Goal: Task Accomplishment & Management: Manage account settings

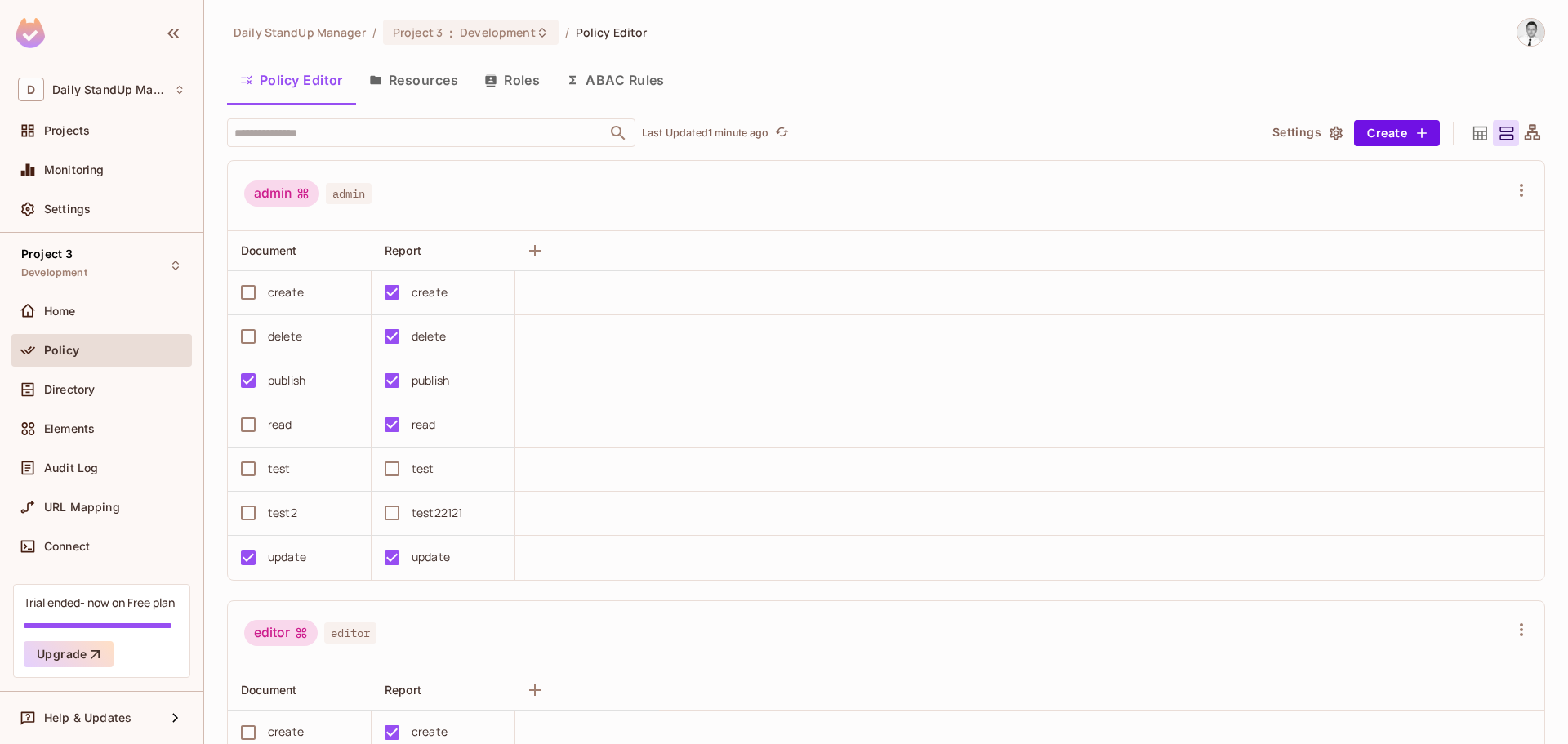
click at [1030, 36] on div "Daily StandUp Manager / Project 3 : Development / Policy Editor" at bounding box center [886, 32] width 1318 height 28
click at [1296, 135] on button "Settings" at bounding box center [1306, 133] width 82 height 26
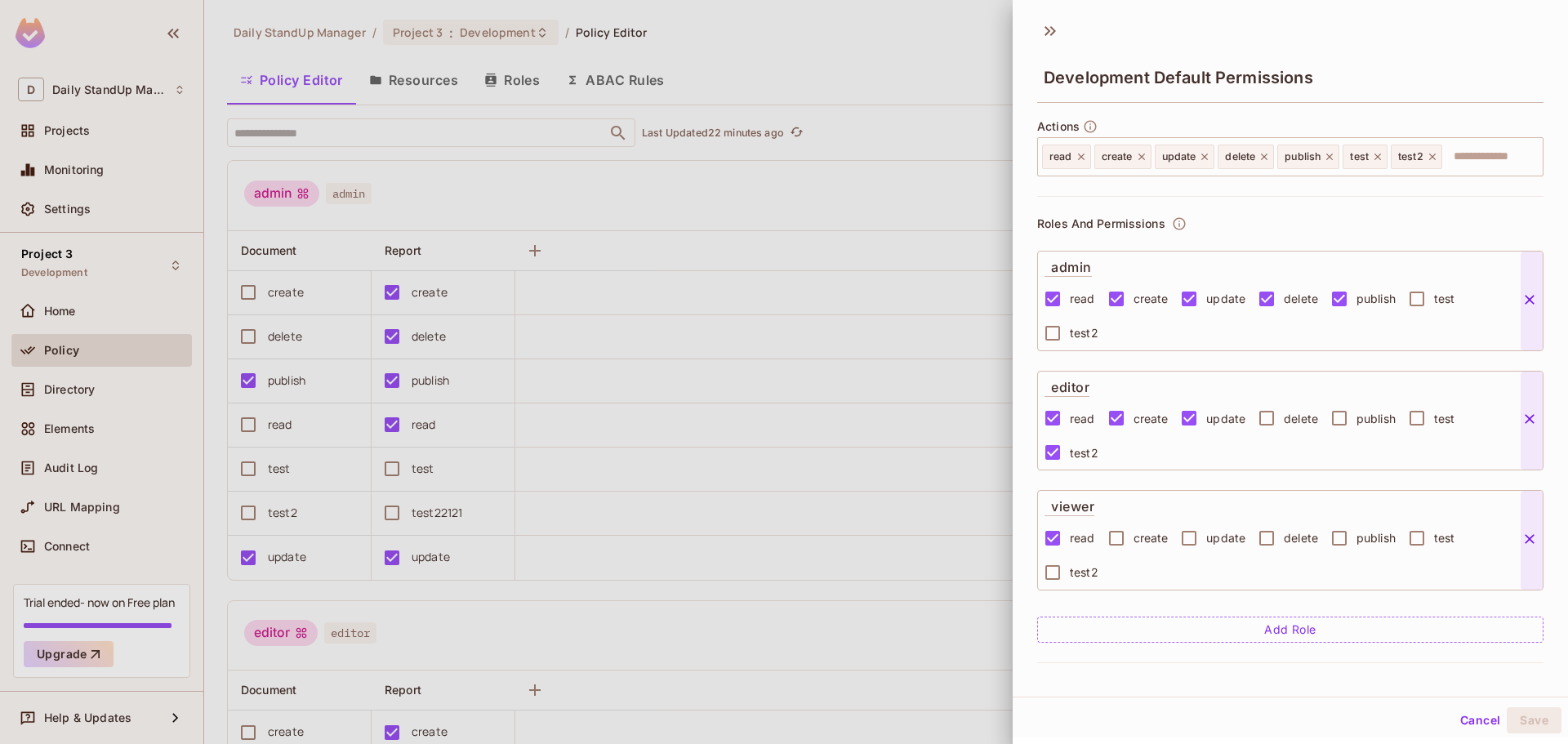
click at [1302, 44] on div "Development Default Permissions" at bounding box center [1290, 63] width 555 height 90
click at [1461, 723] on button "Cancel" at bounding box center [1480, 720] width 53 height 26
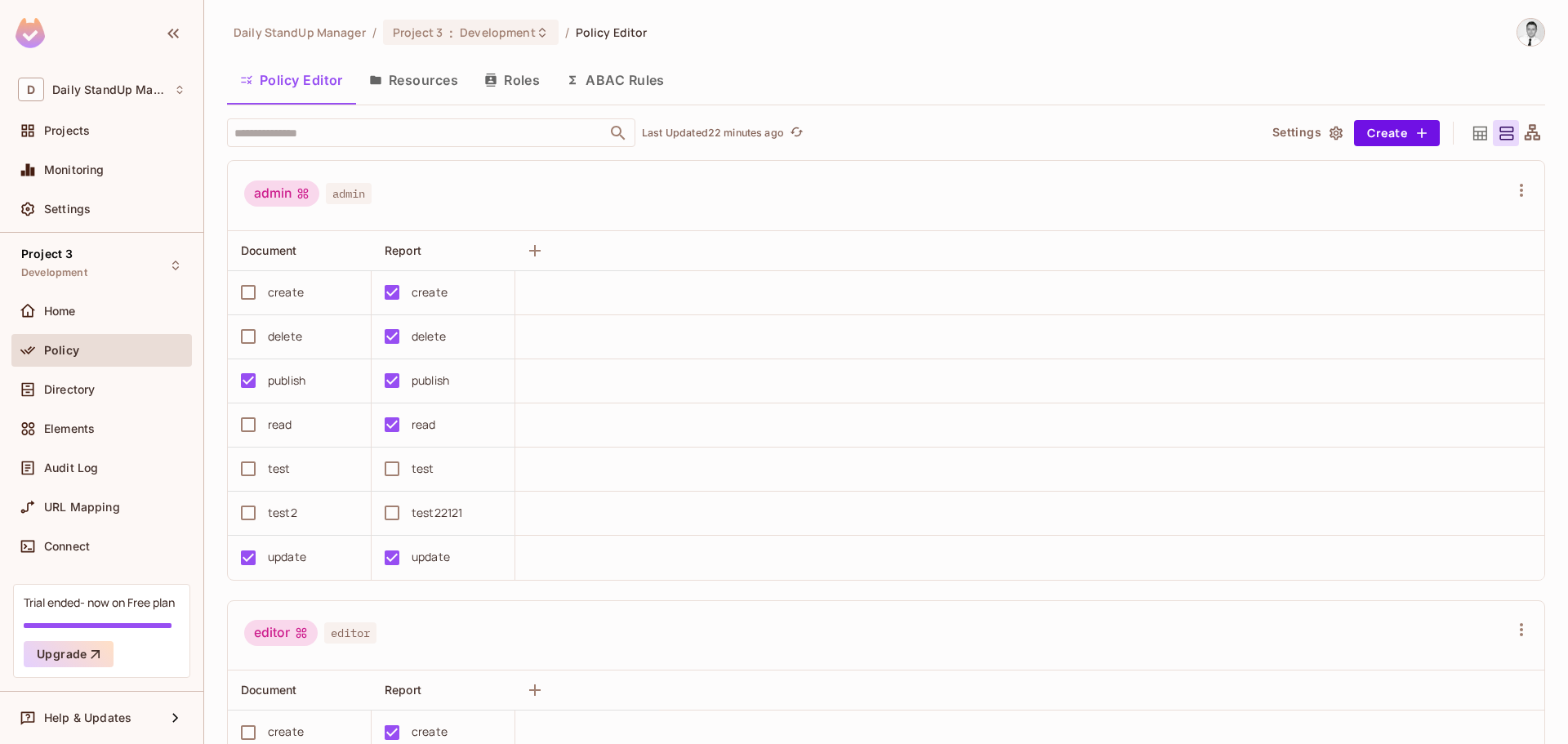
click at [940, 90] on div "Policy Editor Resources Roles ABAC Rules" at bounding box center [886, 79] width 1318 height 41
click at [1097, 48] on div "Daily StandUp Manager / Project 3 : Development / Policy Editor Policy Editor R…" at bounding box center [886, 381] width 1318 height 727
drag, startPoint x: 1189, startPoint y: 108, endPoint x: 1208, endPoint y: 79, distance: 34.7
click at [1201, 88] on div "Daily StandUp Manager / Project 3 : Development / Policy Editor Policy Editor R…" at bounding box center [886, 381] width 1318 height 727
click at [1279, 138] on button "Settings" at bounding box center [1306, 133] width 82 height 26
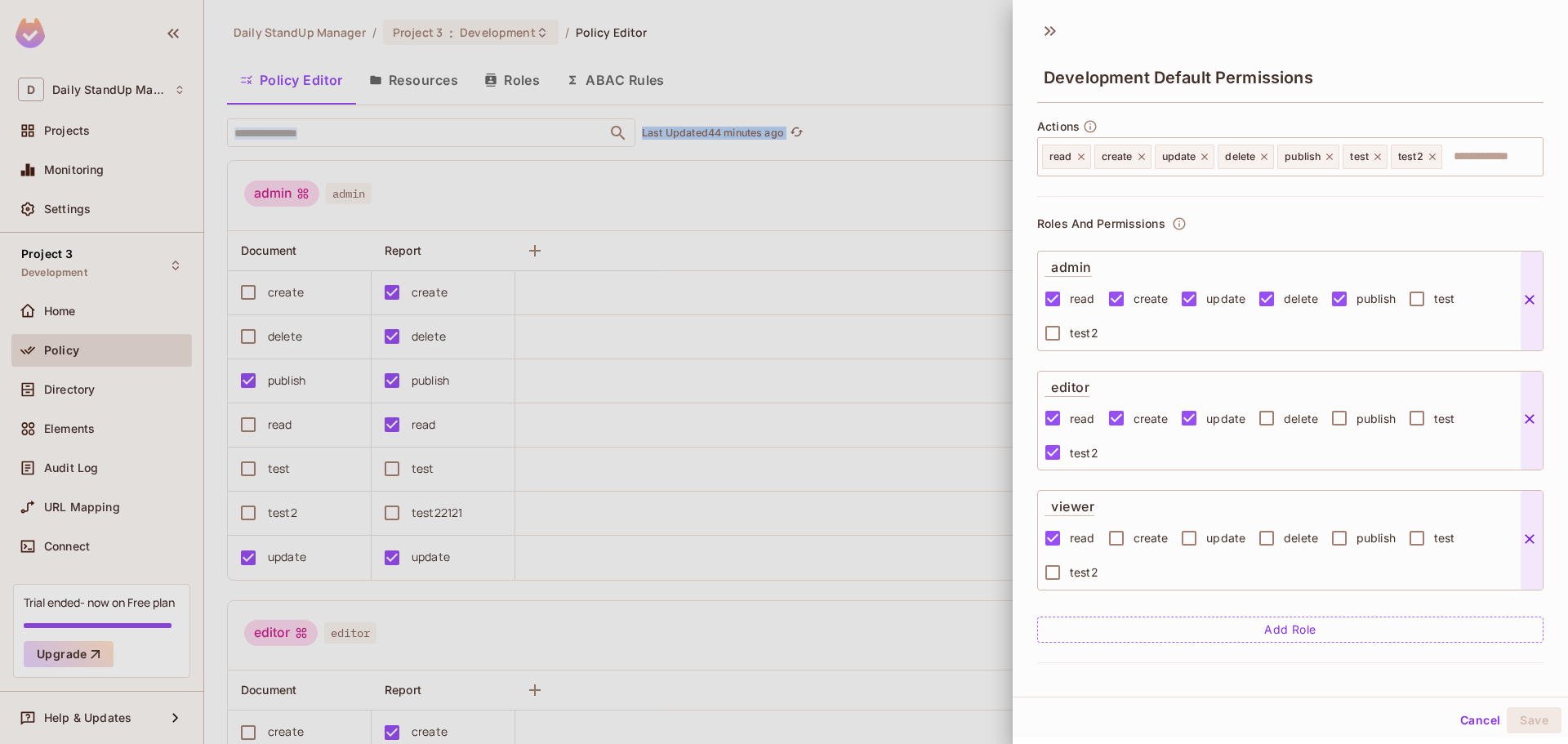
click at [1477, 720] on button "Cancel" at bounding box center [1480, 720] width 53 height 26
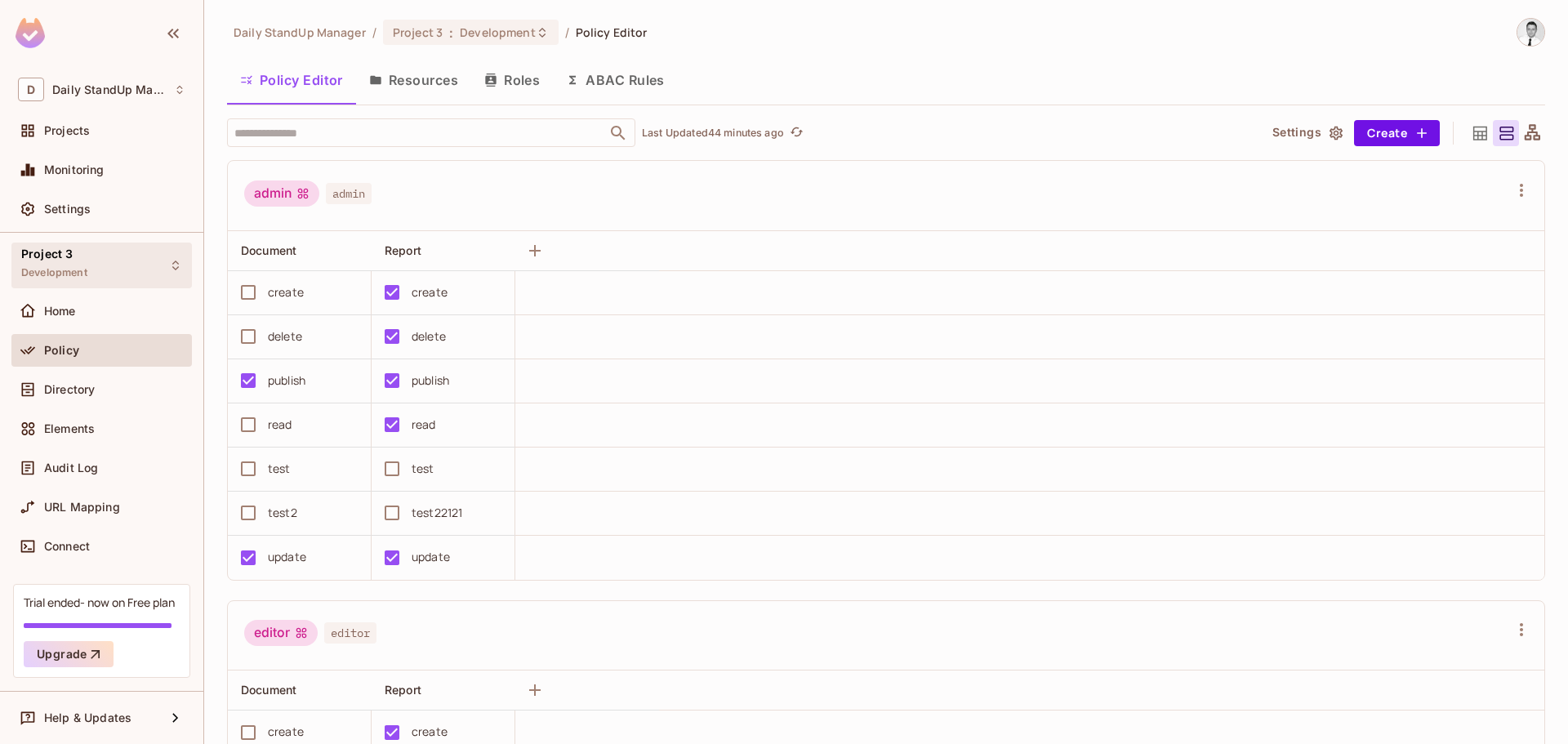
click at [87, 252] on div "Project 3 Development" at bounding box center [53, 265] width 66 height 35
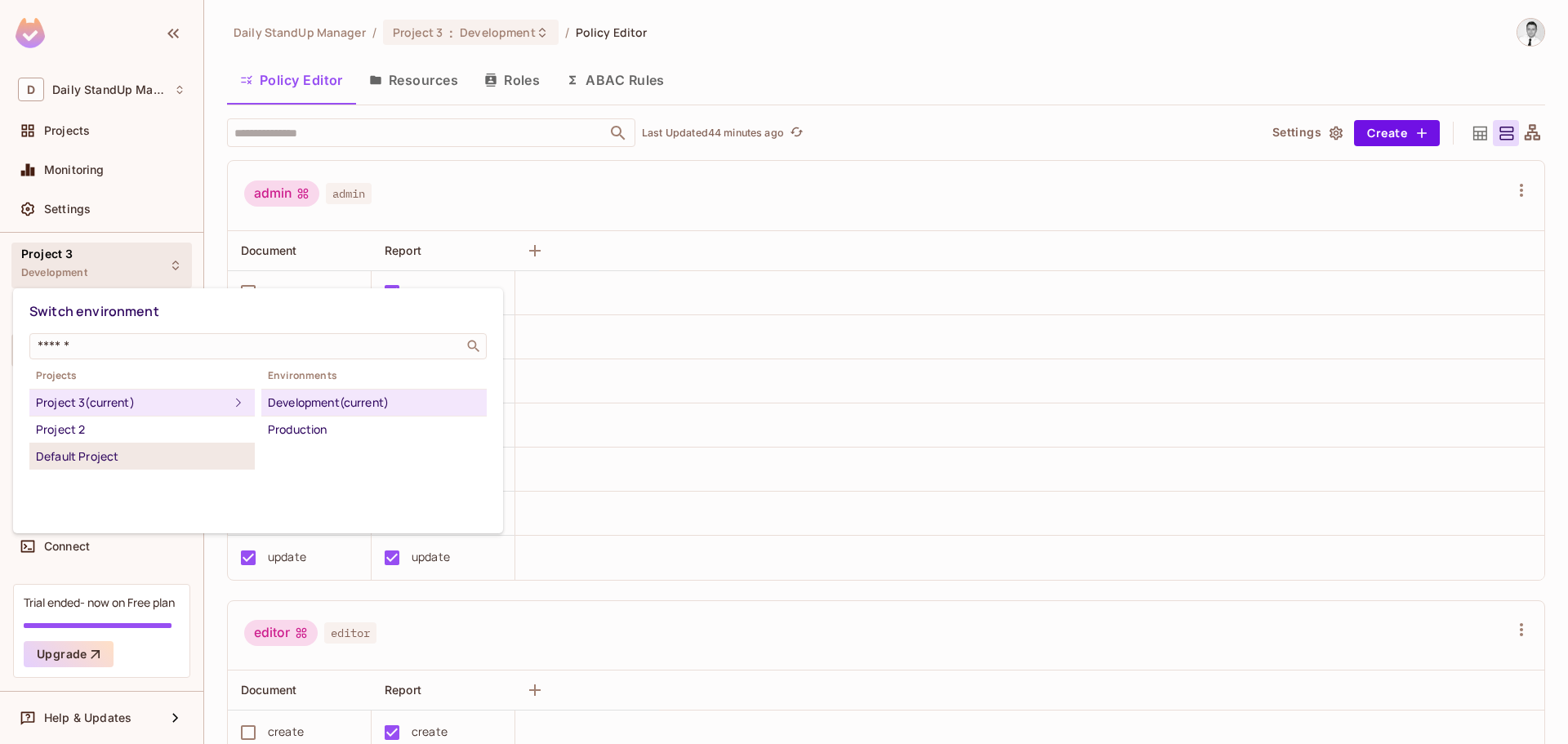
click at [82, 447] on div "Default Project" at bounding box center [142, 456] width 212 height 19
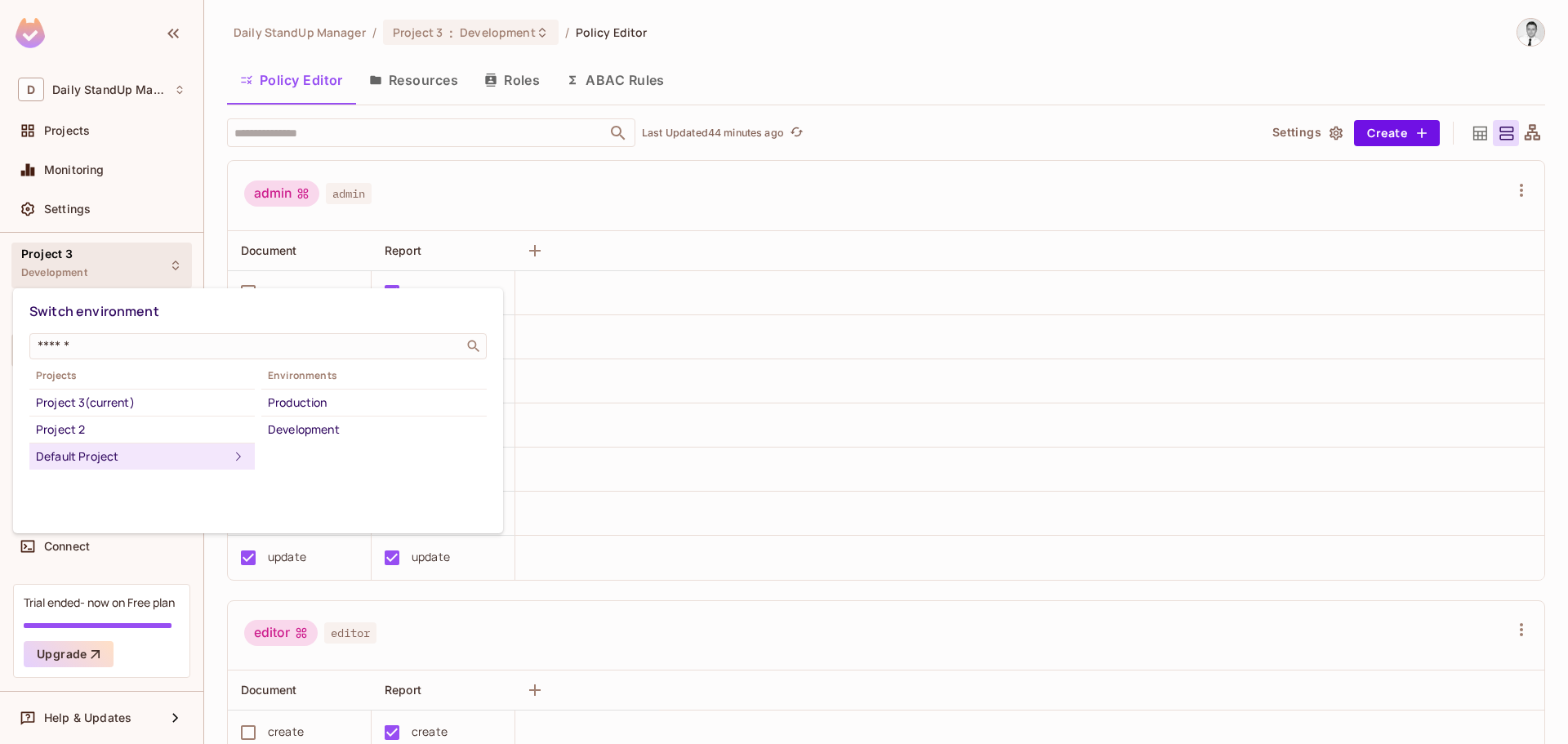
click at [76, 461] on div "Default Project" at bounding box center [132, 456] width 193 height 19
click at [308, 434] on div "Development" at bounding box center [374, 429] width 212 height 19
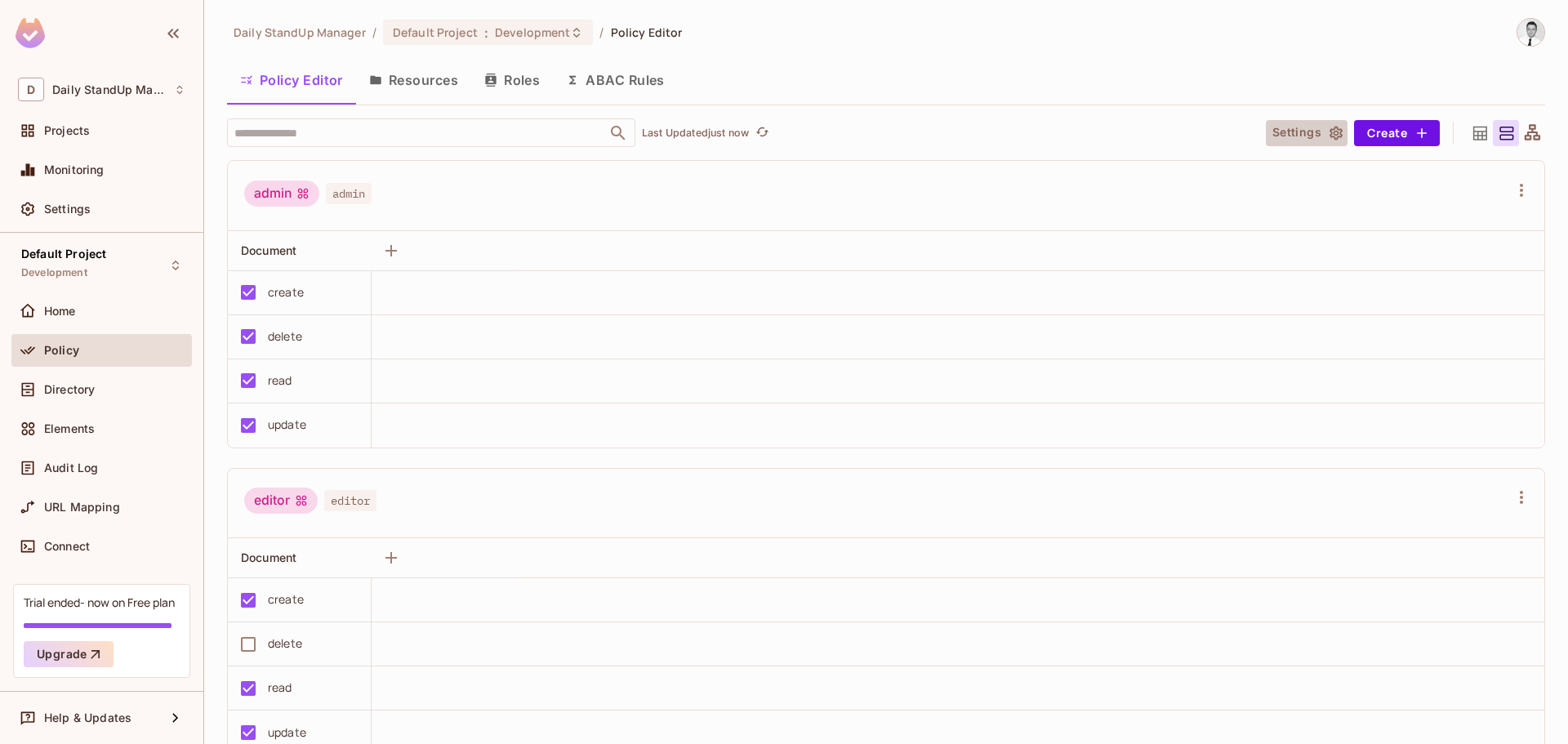
click at [1297, 140] on button "Settings" at bounding box center [1306, 133] width 82 height 26
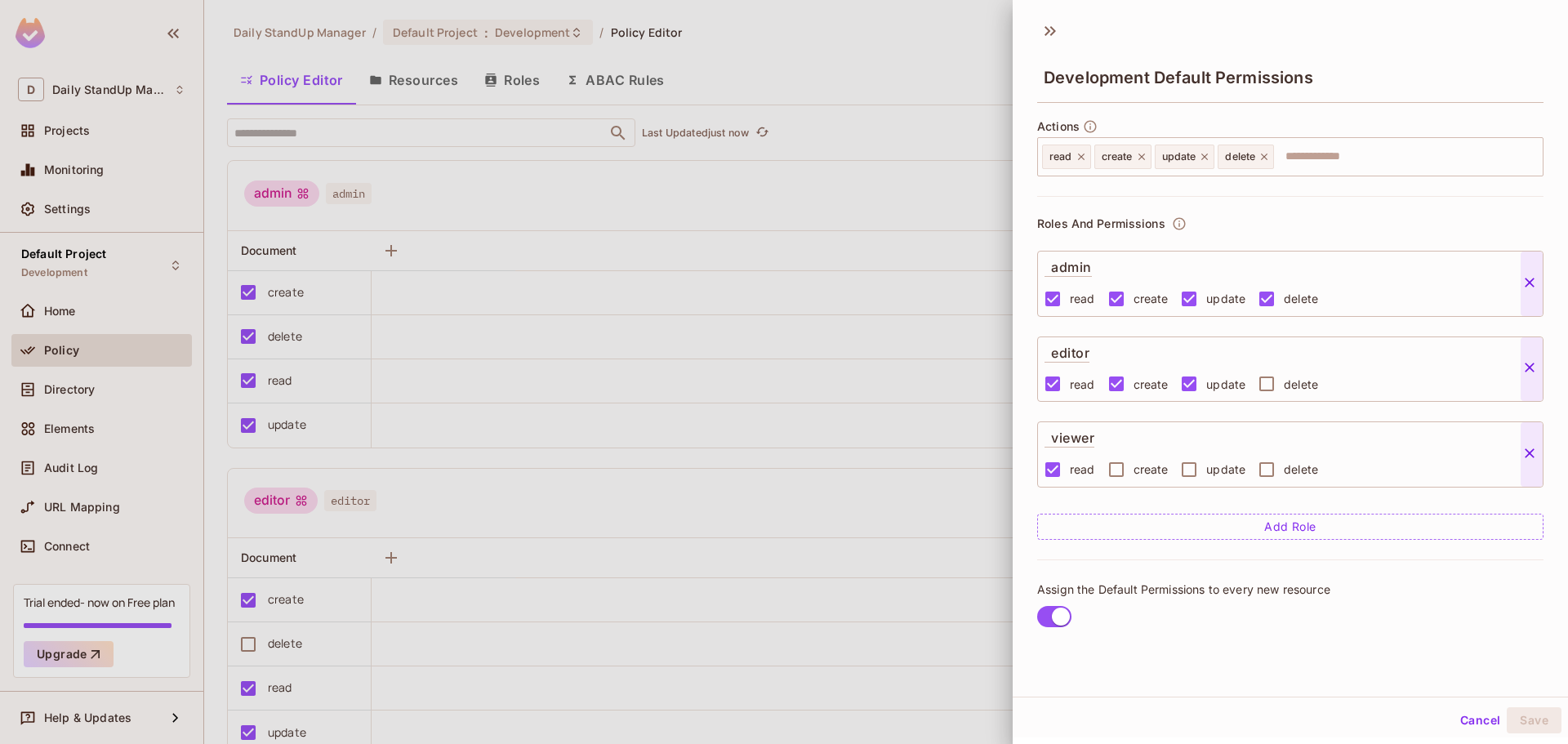
click at [1362, 209] on div "Roles And Permissions admin read create update delete editor read create update…" at bounding box center [1291, 377] width 507 height 364
click at [1466, 719] on button "Cancel" at bounding box center [1480, 720] width 53 height 26
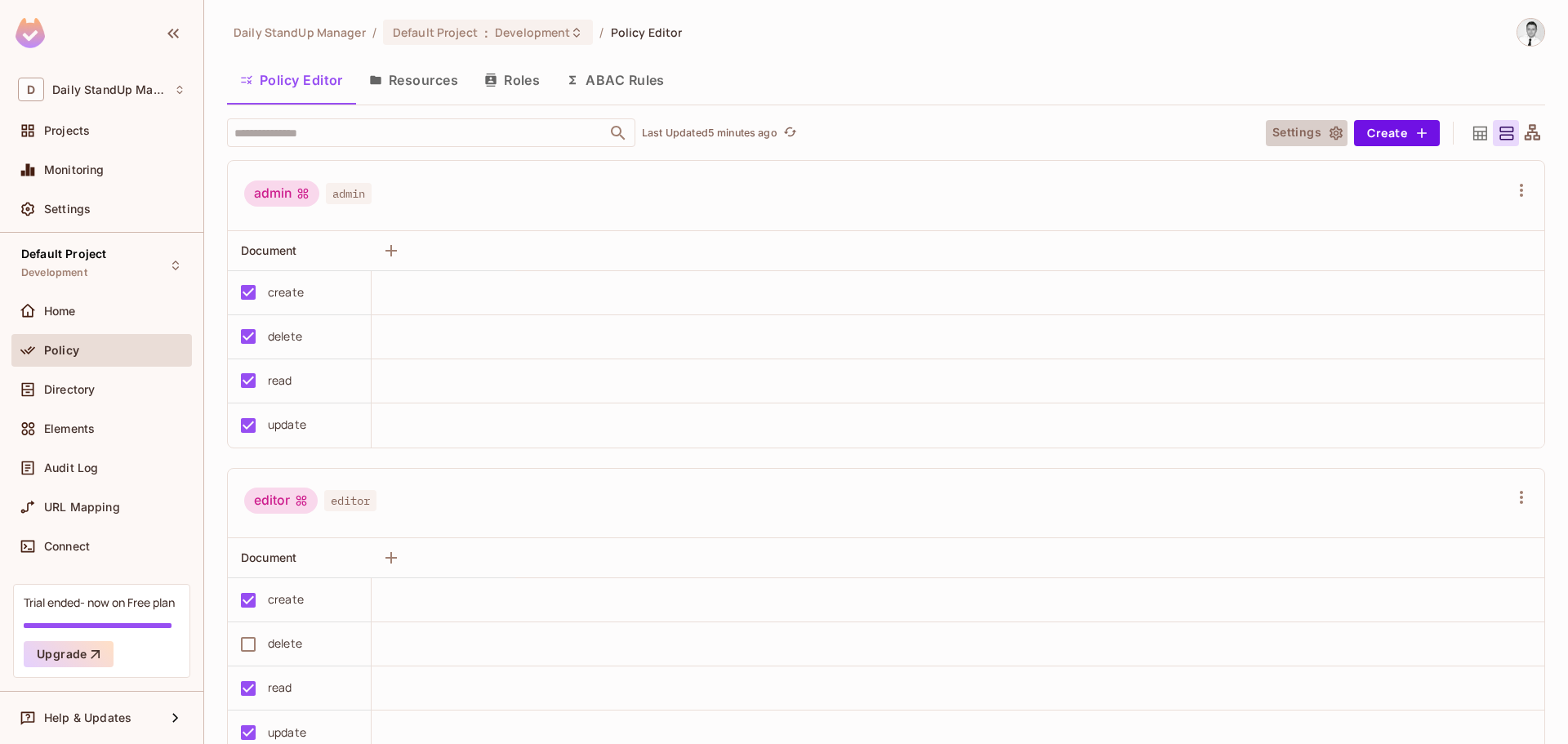
click at [1296, 133] on button "Settings" at bounding box center [1306, 133] width 82 height 26
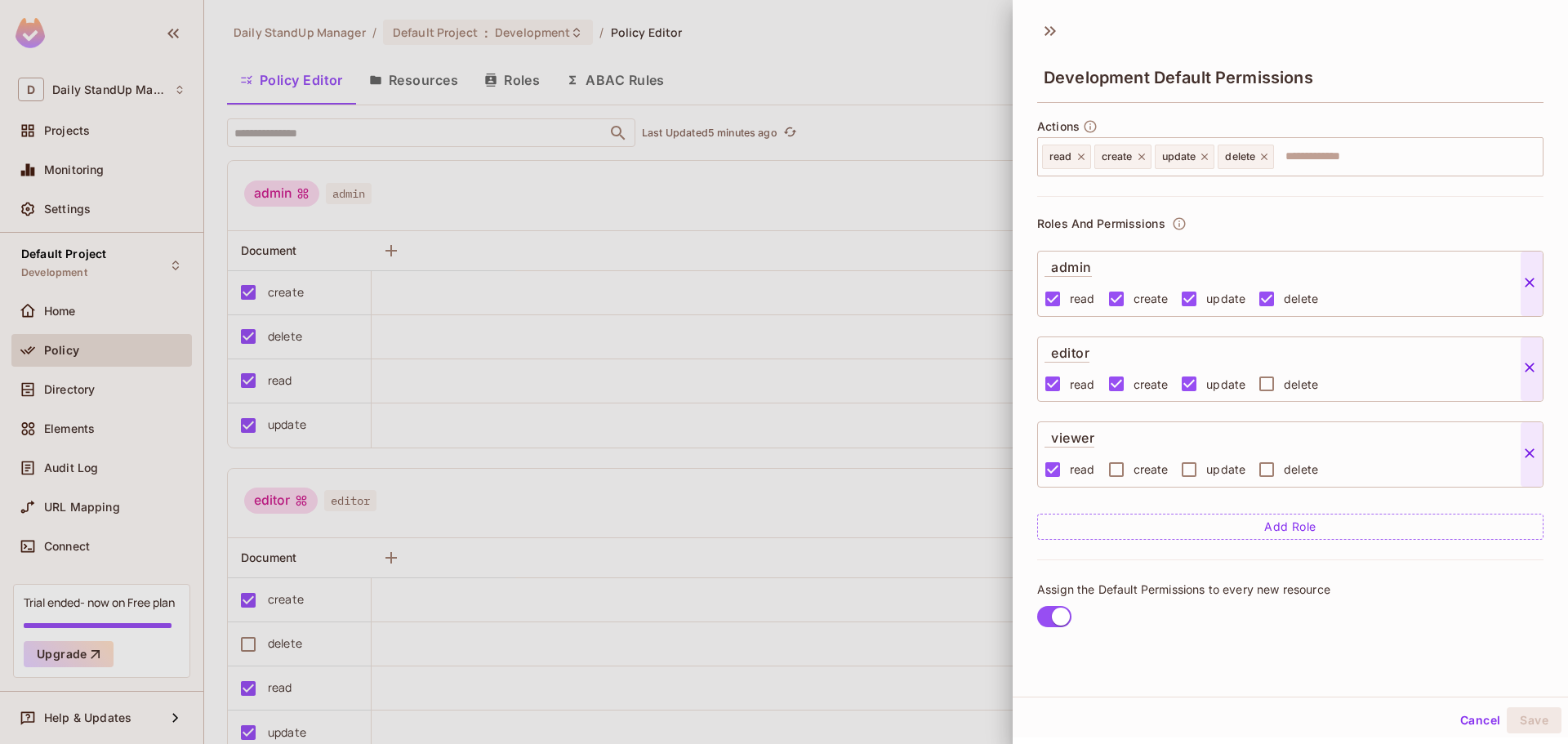
click at [1302, 616] on div at bounding box center [1185, 616] width 291 height 34
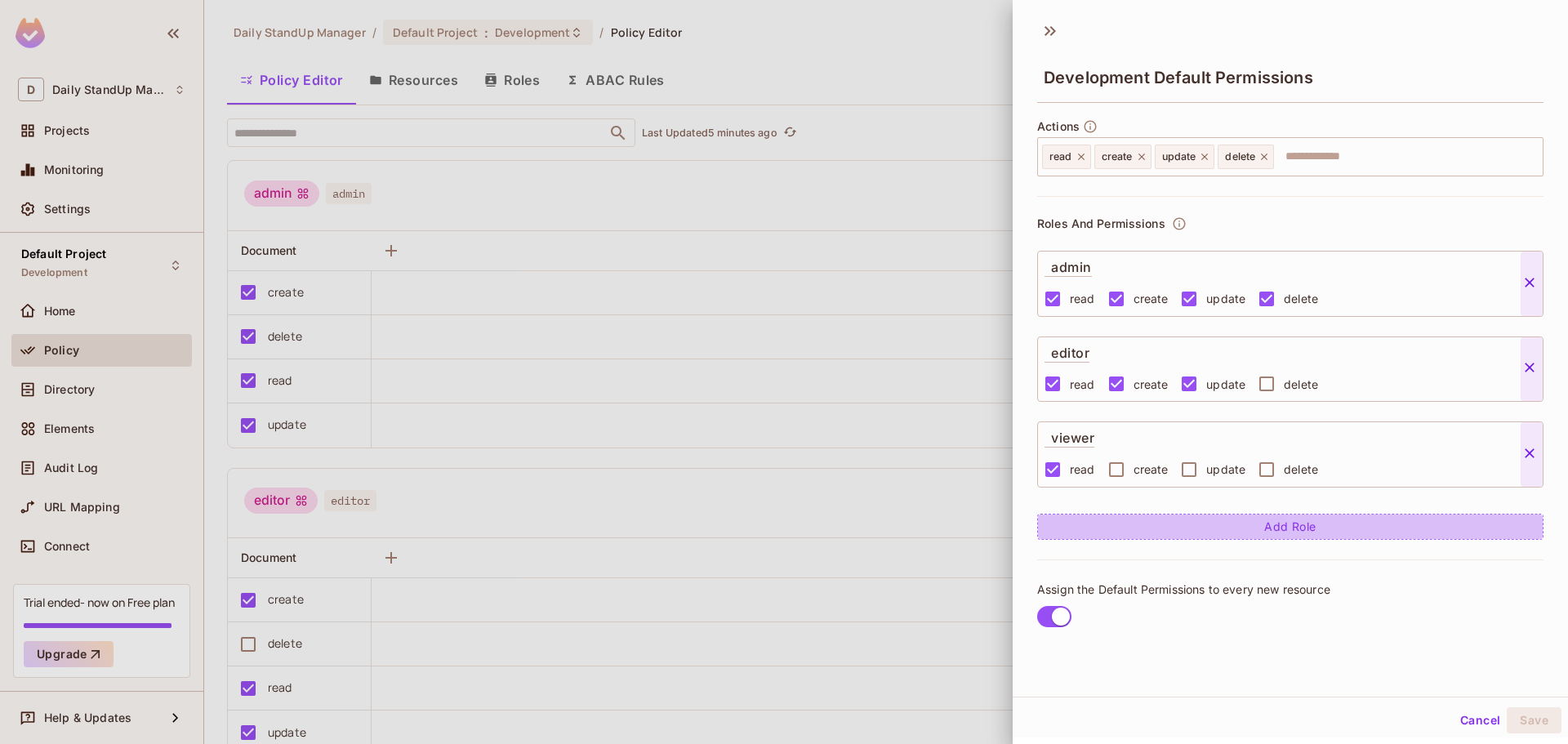
click at [1322, 524] on button "Add Role" at bounding box center [1291, 527] width 507 height 26
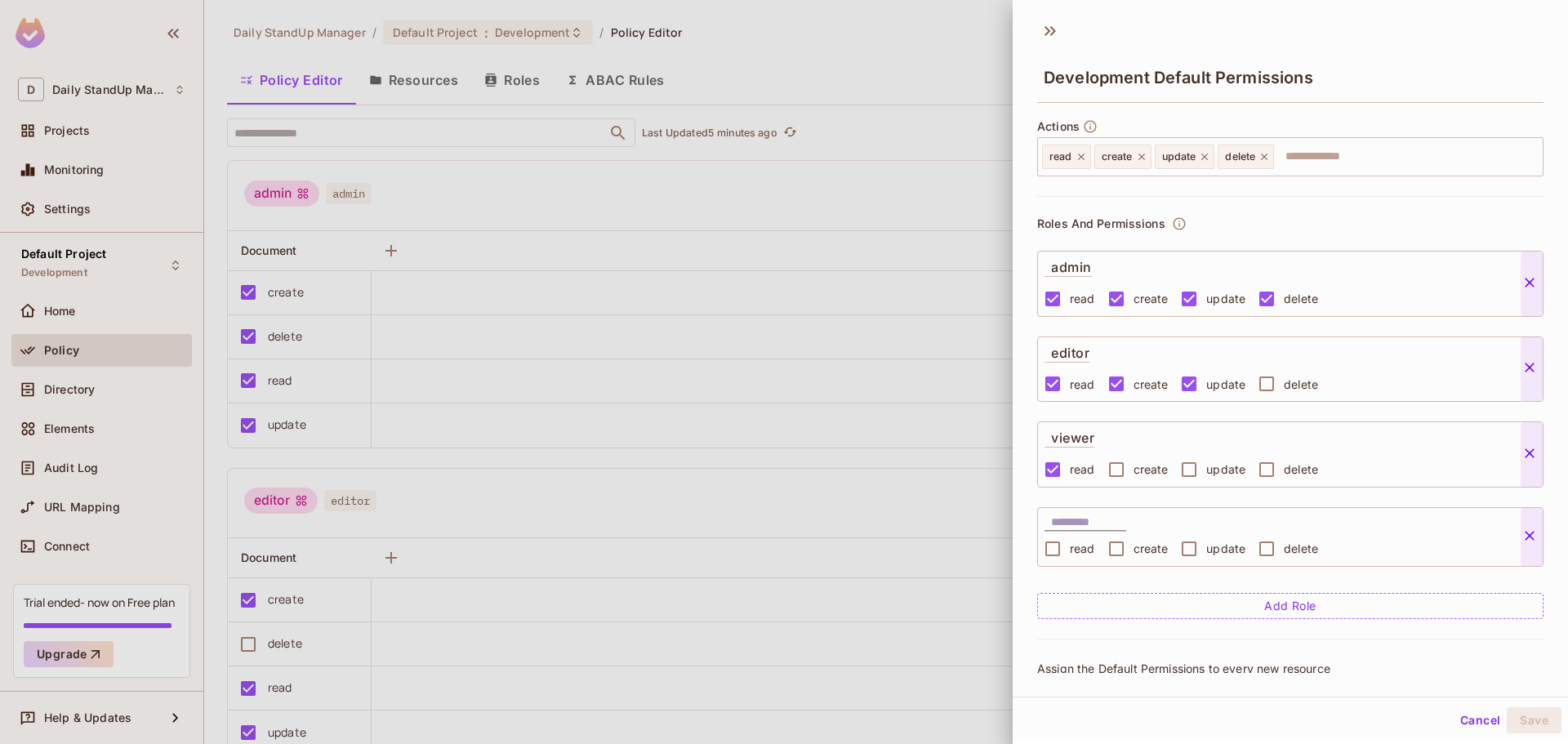
click at [1536, 534] on icon at bounding box center [1530, 536] width 17 height 17
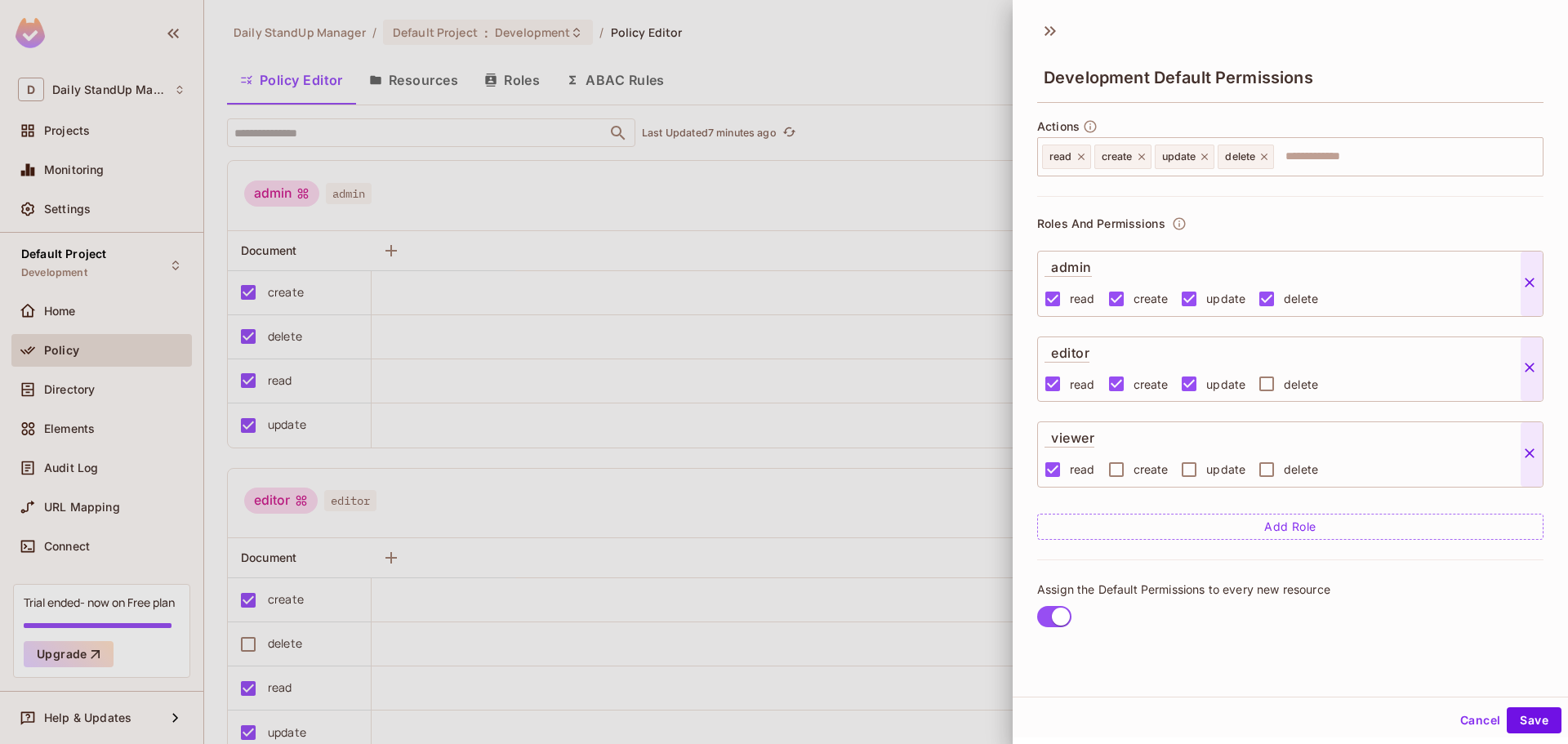
click at [1464, 715] on button "Cancel" at bounding box center [1480, 720] width 53 height 26
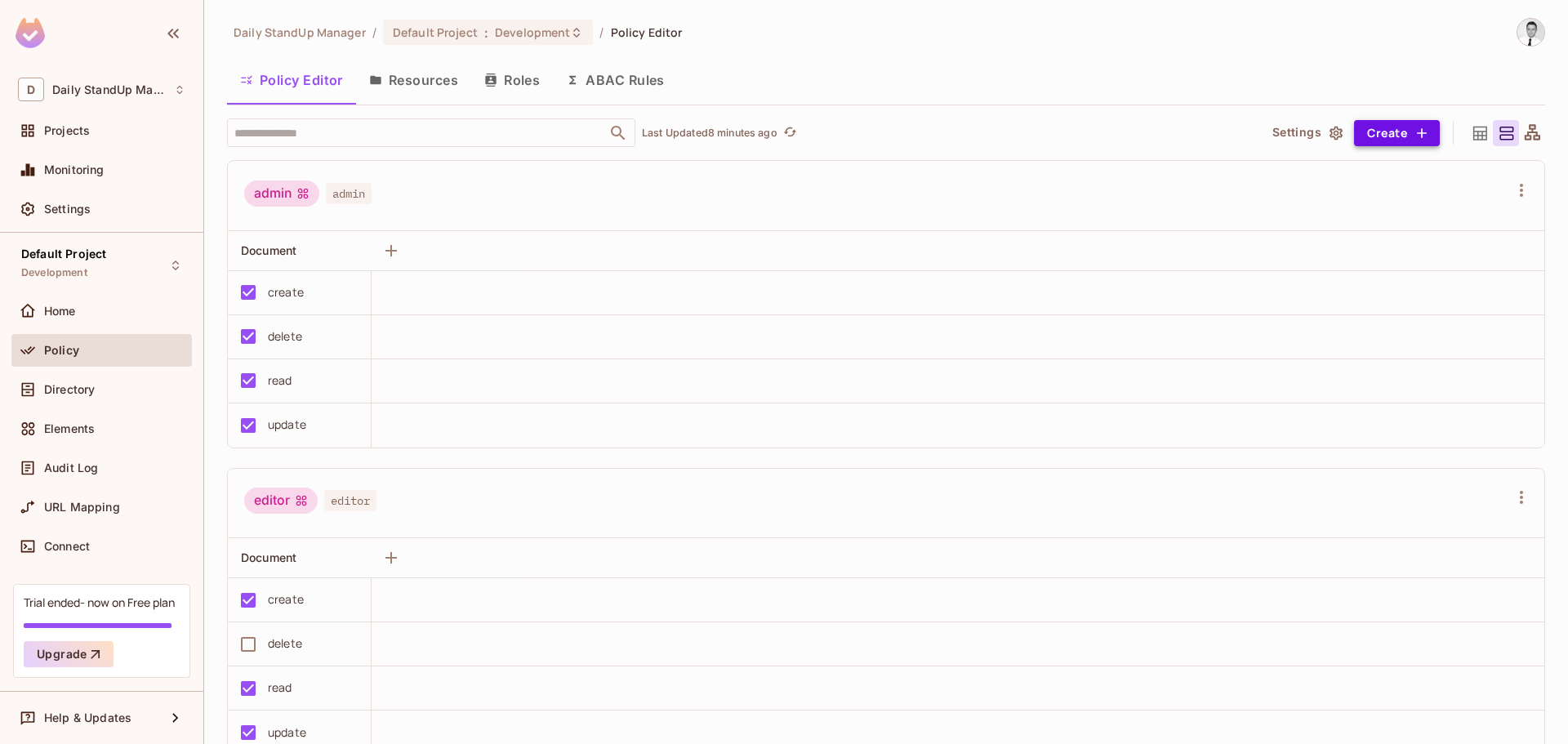
click at [1392, 125] on button "Create" at bounding box center [1397, 133] width 86 height 26
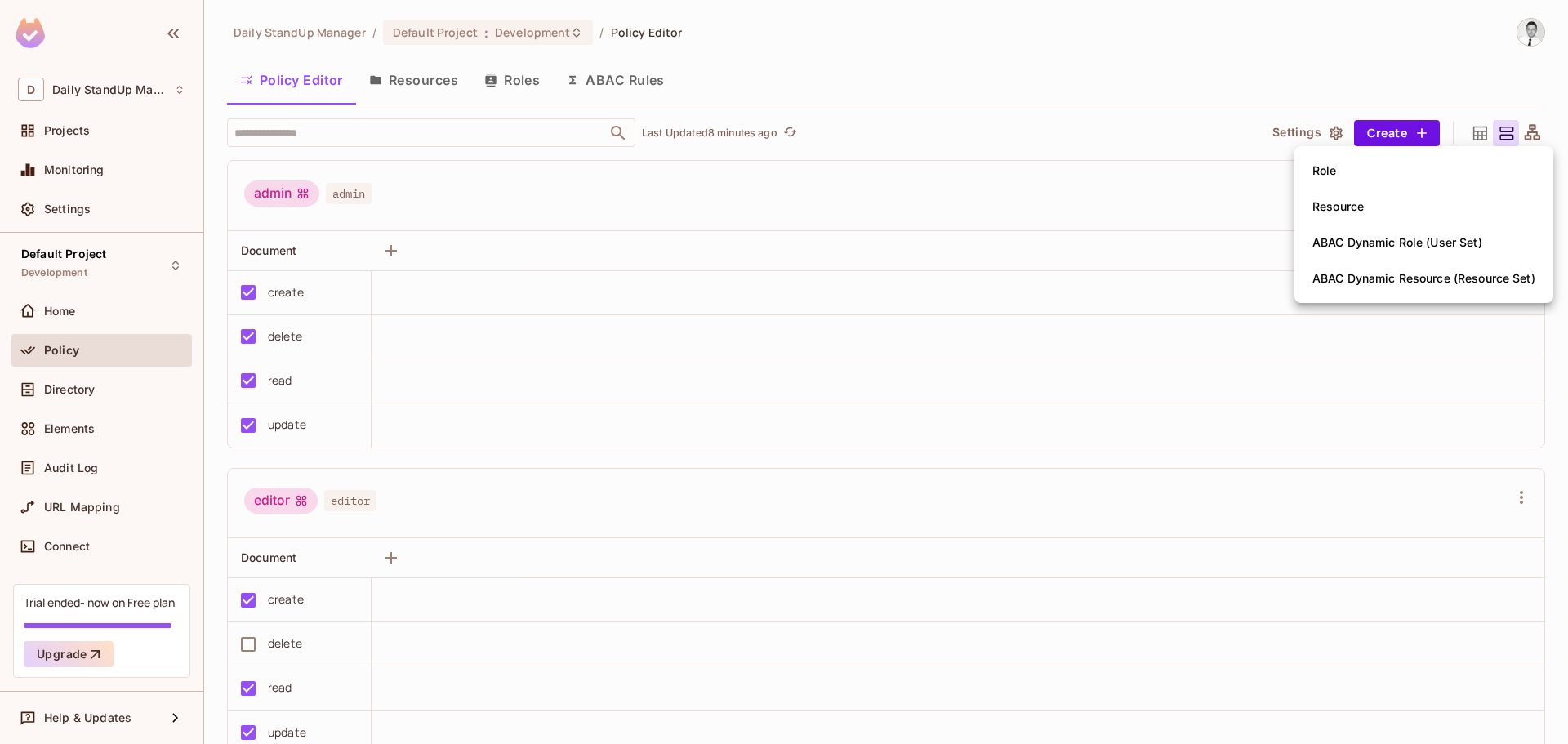
click at [1144, 215] on div at bounding box center [784, 372] width 1568 height 744
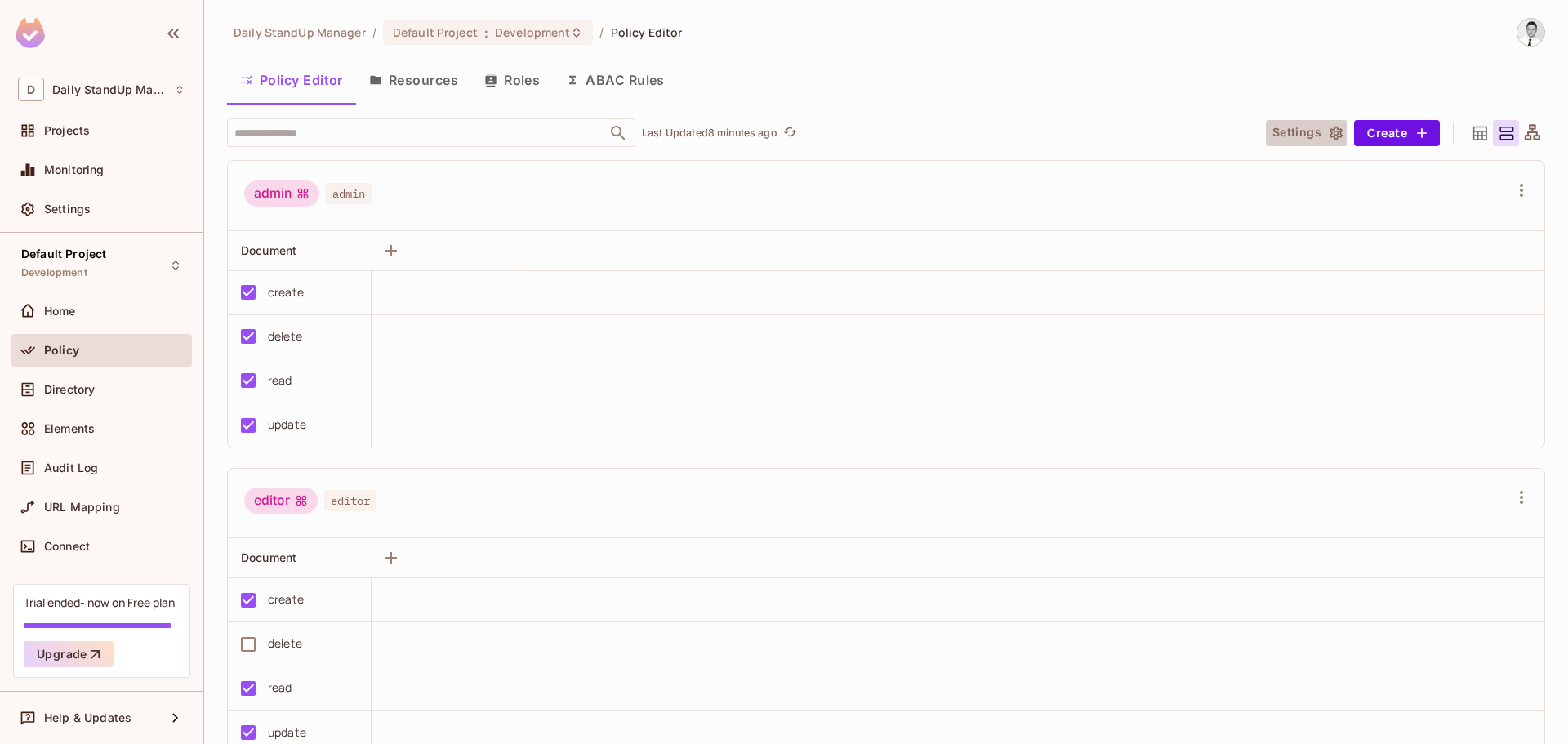
click at [1304, 124] on button "Settings" at bounding box center [1306, 133] width 82 height 26
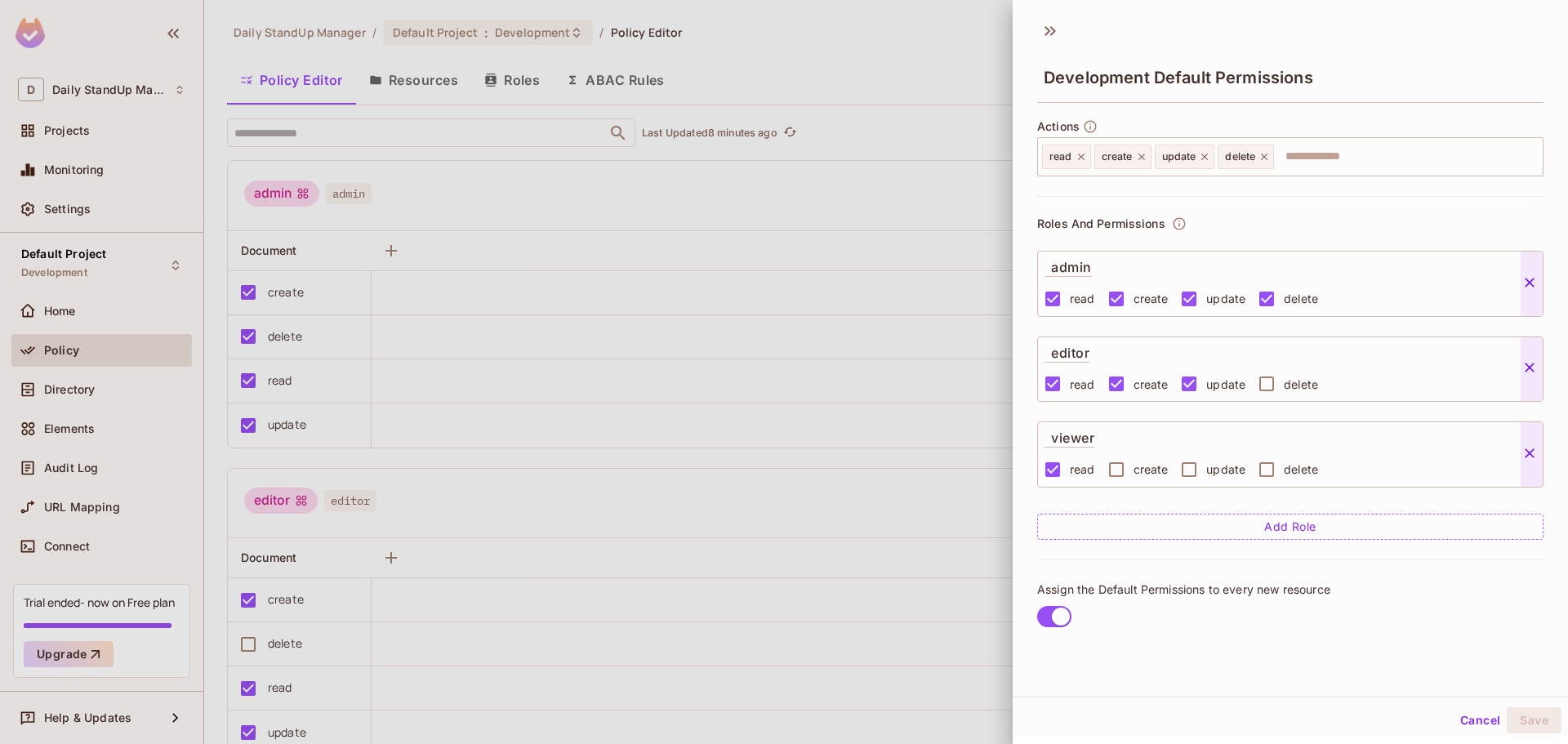
click at [1245, 652] on div "Assign the Default Permissions to every new resource" at bounding box center [1291, 606] width 507 height 94
click at [1475, 716] on button "Cancel" at bounding box center [1480, 720] width 53 height 26
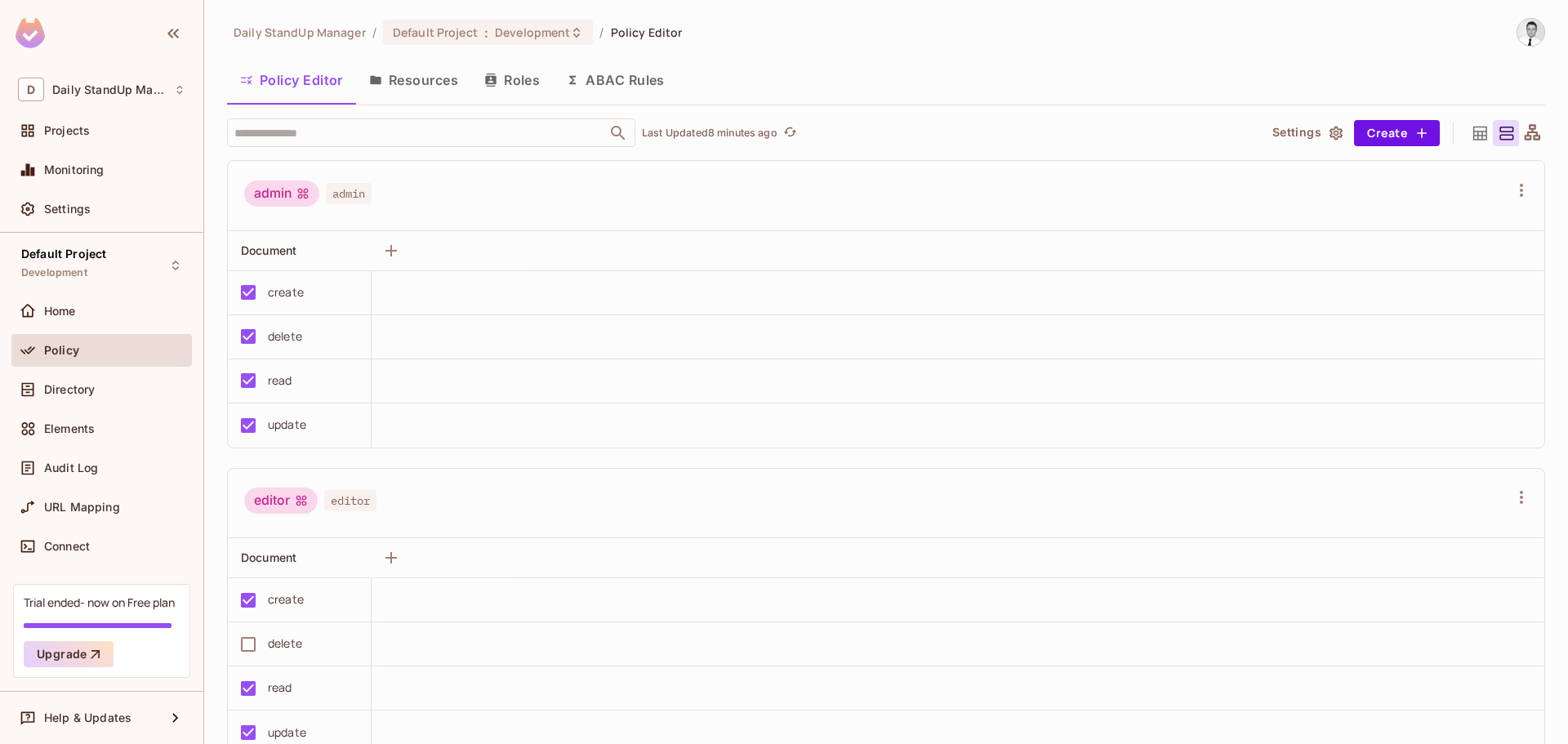
click at [956, 107] on div "Daily StandUp Manager / Default Project : Development / Policy Editor Policy Ed…" at bounding box center [886, 381] width 1318 height 727
click at [947, 322] on td at bounding box center [958, 337] width 1173 height 44
